Goal: Find specific fact: Find specific fact

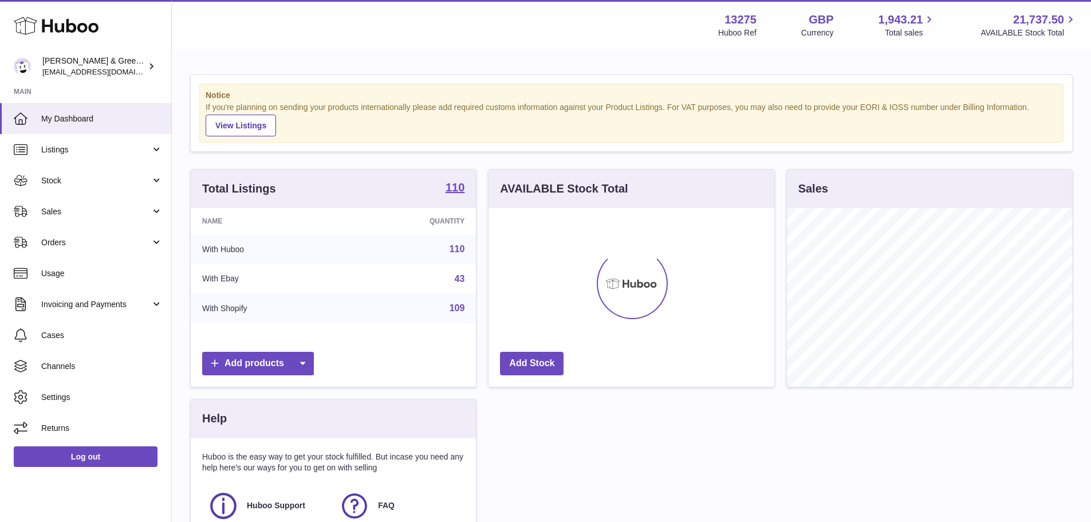
scroll to position [179, 286]
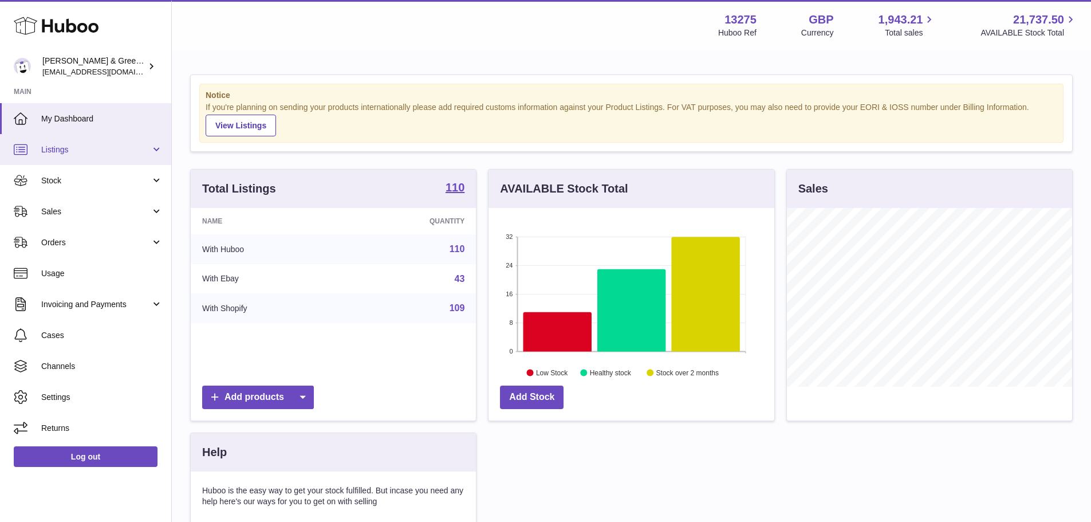
click at [81, 148] on span "Listings" at bounding box center [95, 149] width 109 height 11
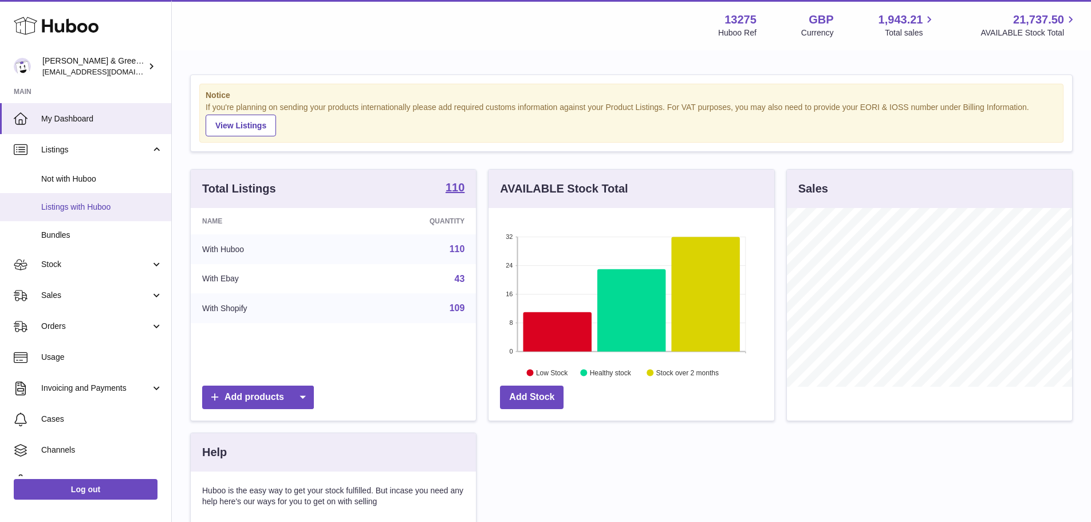
click at [71, 204] on span "Listings with Huboo" at bounding box center [101, 207] width 121 height 11
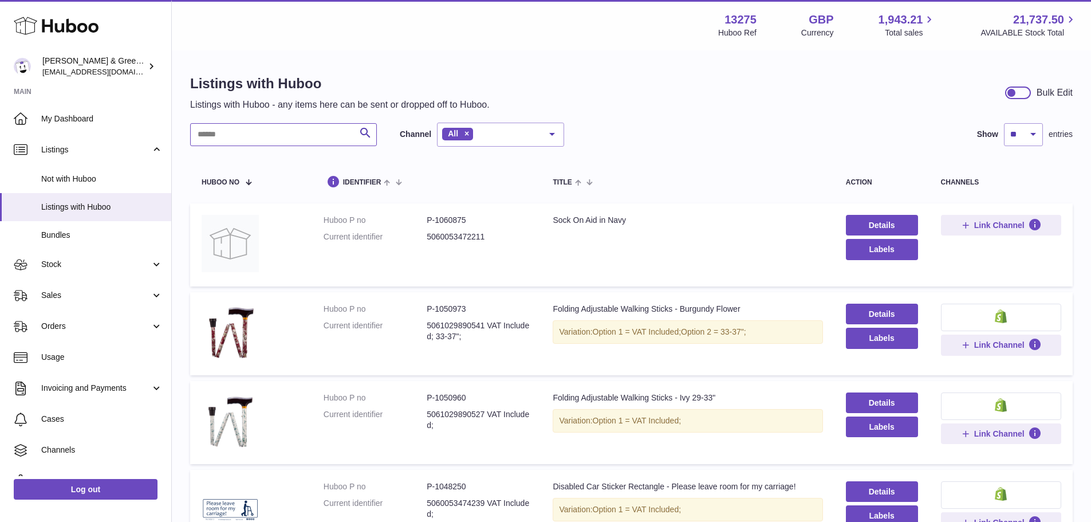
click at [261, 139] on input "text" at bounding box center [283, 134] width 187 height 23
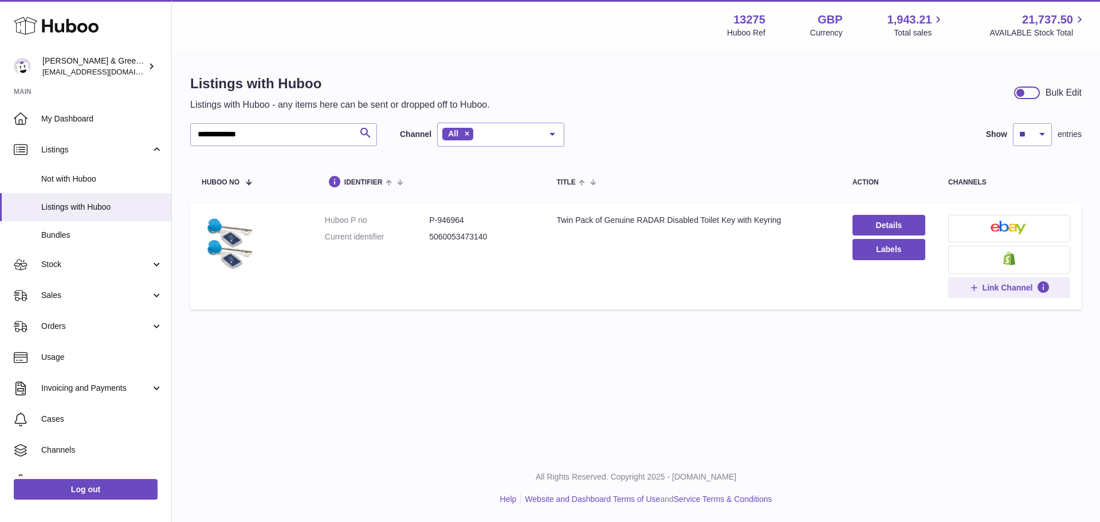
click at [454, 221] on dd "P-946964" at bounding box center [481, 220] width 104 height 11
copy dd "946964"
drag, startPoint x: 281, startPoint y: 137, endPoint x: 92, endPoint y: 137, distance: 189.6
click at [92, 137] on div "**********" at bounding box center [550, 261] width 1100 height 522
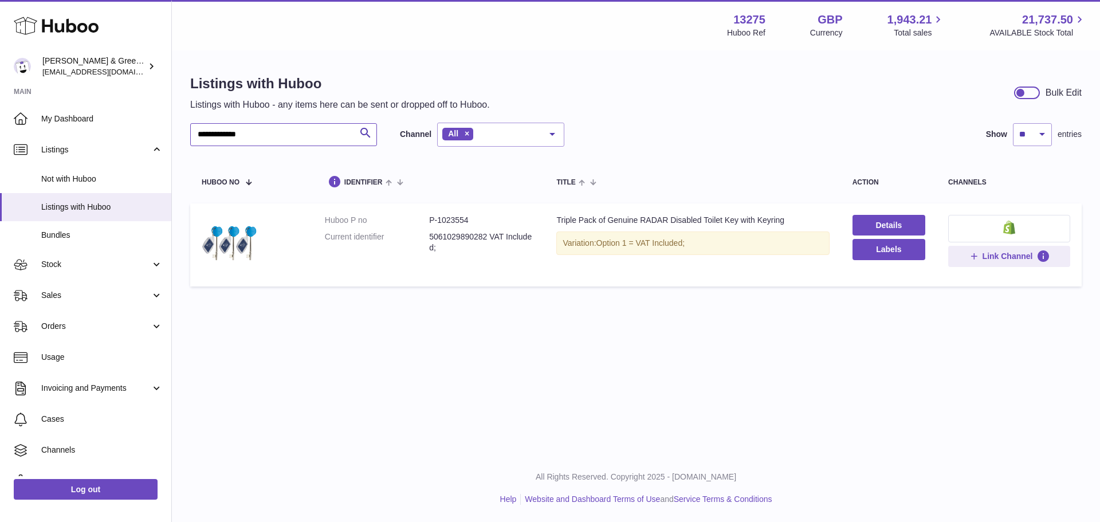
type input "**********"
click at [456, 223] on dd "P-1023554" at bounding box center [481, 220] width 104 height 11
copy dd "1023554"
